Goal: Information Seeking & Learning: Compare options

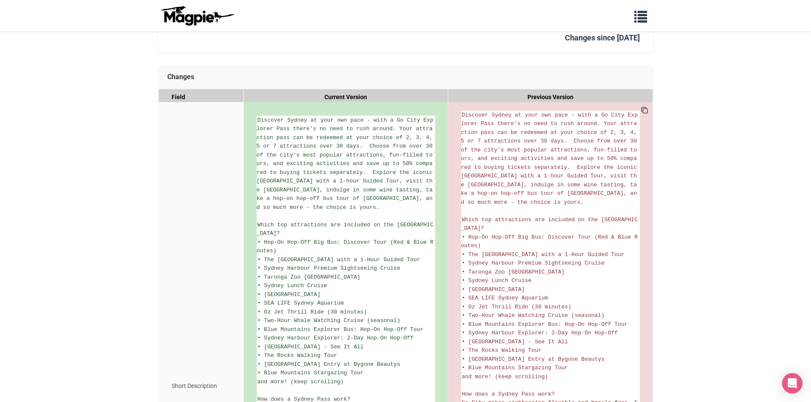
scroll to position [103, 0]
click at [575, 181] on body "Problems we solve Products Content Management and Distribution Magpie for Resel…" at bounding box center [405, 305] width 811 height 817
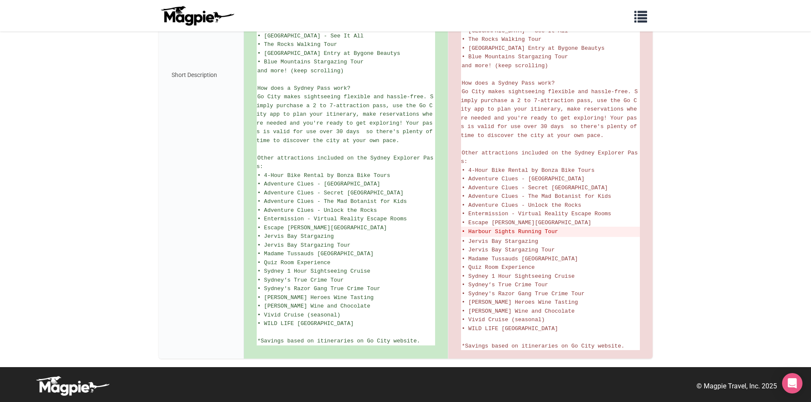
scroll to position [415, 0]
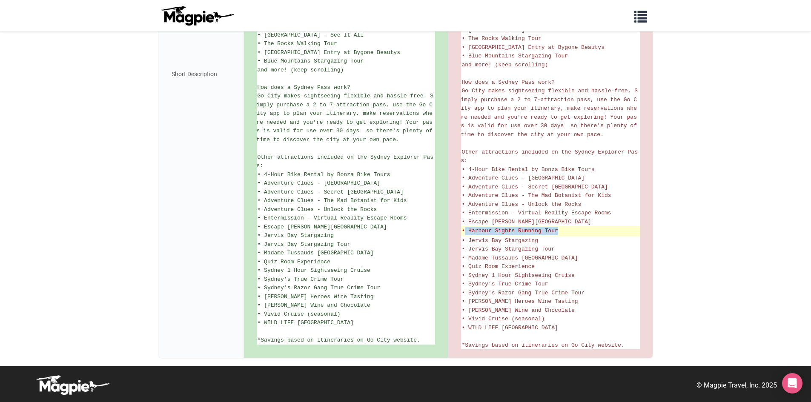
drag, startPoint x: 601, startPoint y: 233, endPoint x: 466, endPoint y: 231, distance: 135.0
click at [466, 231] on del "• Harbour Sights Running Tour" at bounding box center [550, 231] width 177 height 9
copy del "Harbour Sights Running Tour"
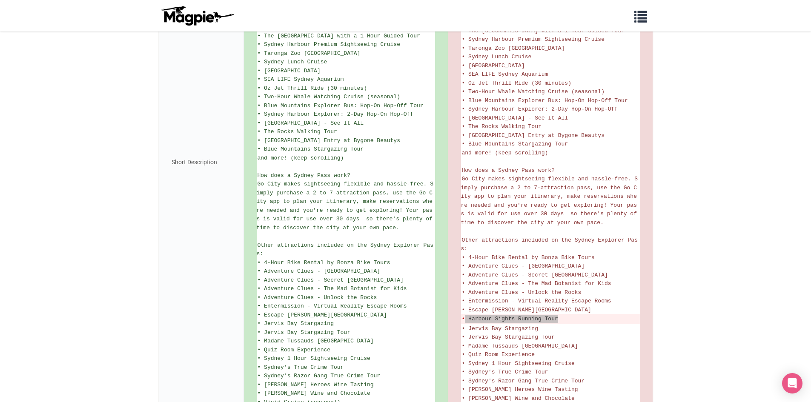
scroll to position [372, 0]
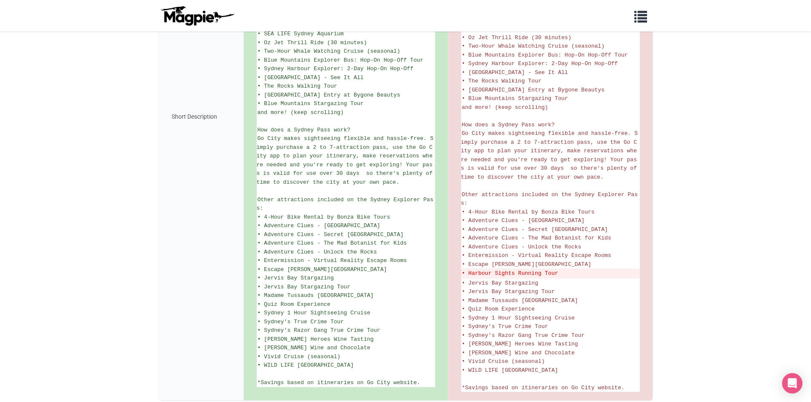
click at [575, 244] on body "Problems we solve Products Content Management and Distribution Magpie for Resel…" at bounding box center [405, 36] width 811 height 817
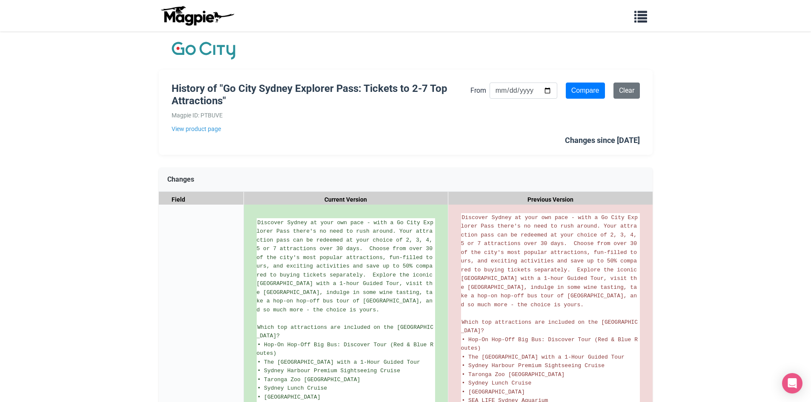
click at [575, 193] on body "Problems we solve Products Content Management and Distribution Magpie for Resel…" at bounding box center [405, 408] width 811 height 817
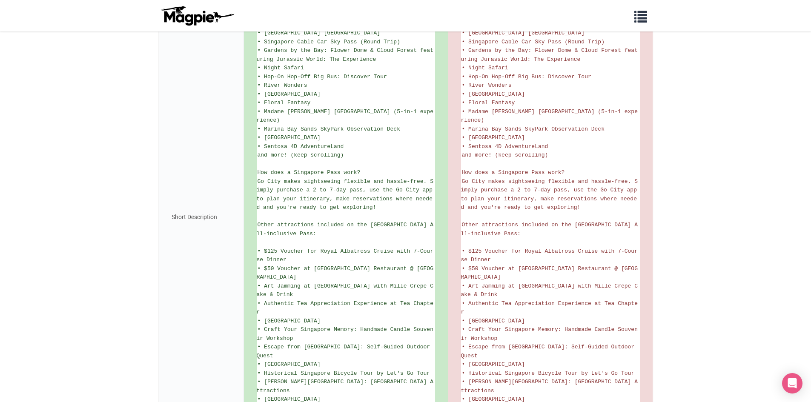
scroll to position [449, 0]
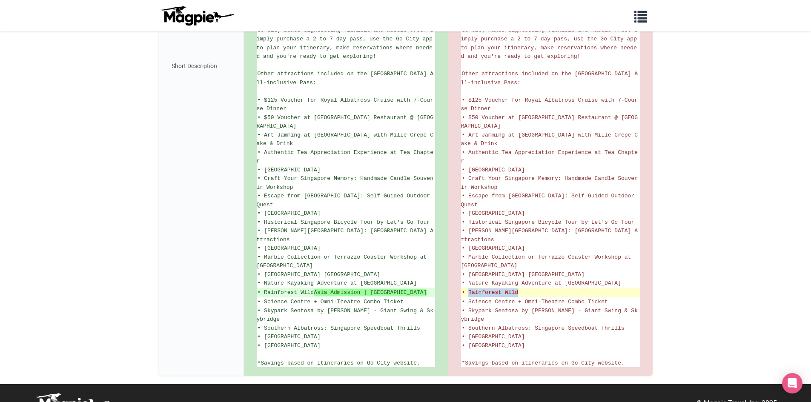
drag, startPoint x: 563, startPoint y: 269, endPoint x: 468, endPoint y: 271, distance: 94.5
click at [468, 289] on del "• Rainforest Wild" at bounding box center [550, 293] width 177 height 9
copy del "Rainforest Wild"
drag, startPoint x: 279, startPoint y: 273, endPoint x: 274, endPoint y: 270, distance: 5.7
click at [275, 289] on ins "• Rainforest Wild Asia Admission | Mandai Wildlife Reserve" at bounding box center [346, 293] width 177 height 9
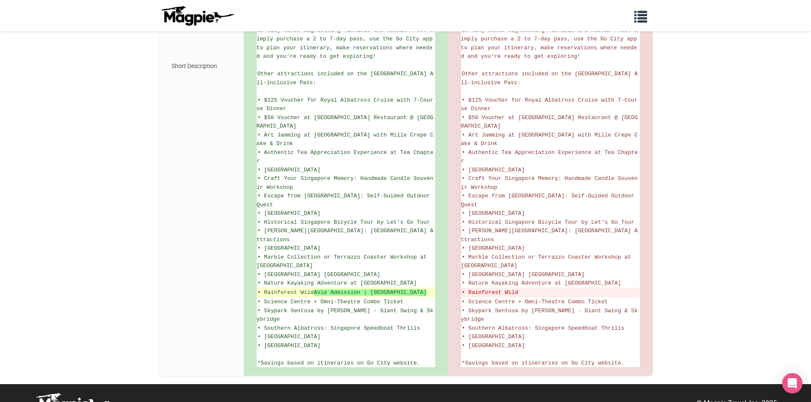
click at [273, 289] on ins "• Rainforest Wild Asia Admission | Mandai Wildlife Reserve" at bounding box center [346, 293] width 177 height 9
drag, startPoint x: 265, startPoint y: 266, endPoint x: 277, endPoint y: 275, distance: 14.1
click at [277, 289] on ins "• Rainforest Wild Asia Admission | Mandai Wildlife Reserve" at bounding box center [346, 293] width 177 height 9
copy ins "Rainforest Wild Asia Admission | Mandai Wildlife Reserve"
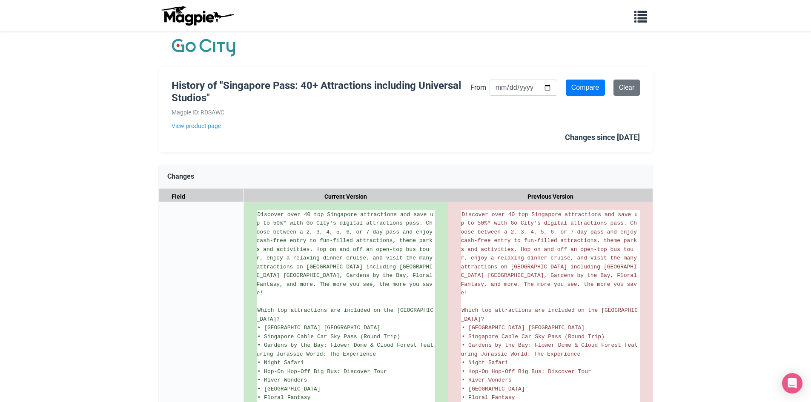
scroll to position [0, 0]
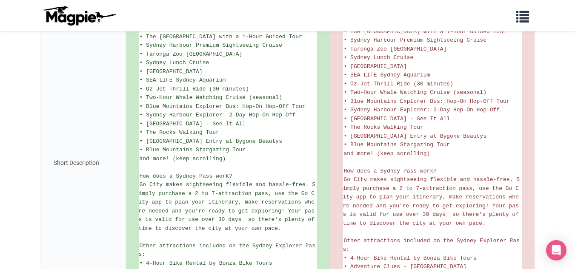
scroll to position [292, 0]
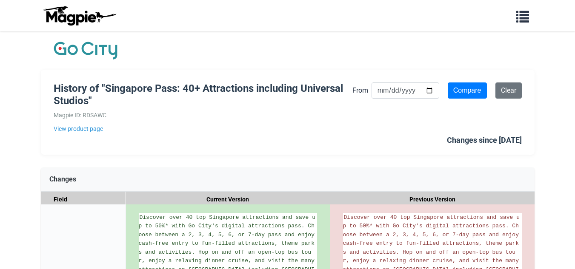
scroll to position [553, 0]
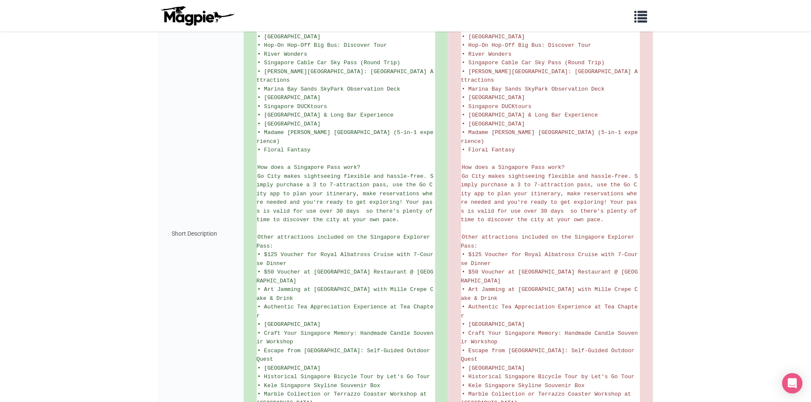
scroll to position [511, 0]
